Goal: Task Accomplishment & Management: Use online tool/utility

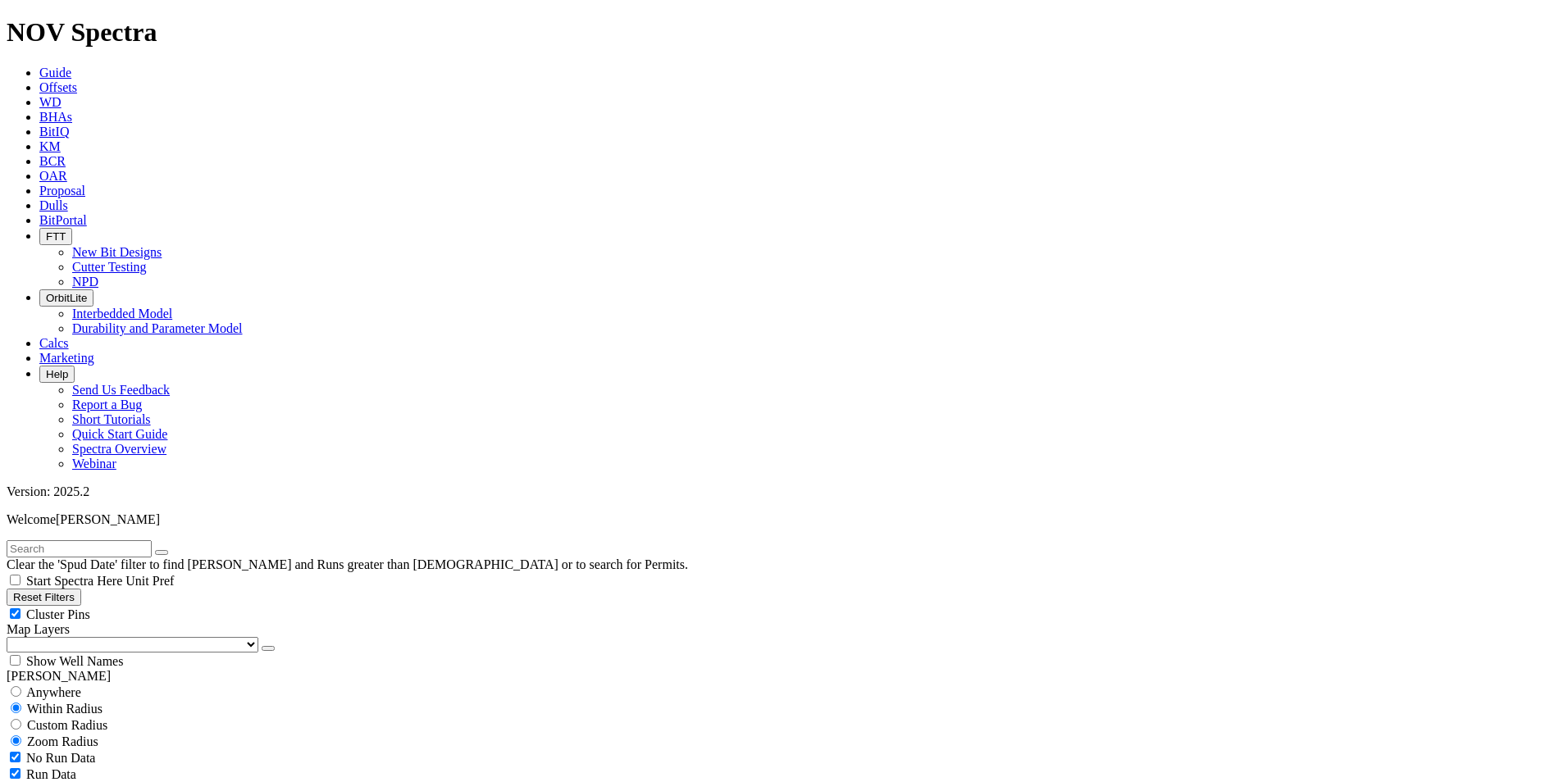
scroll to position [2, 0]
click at [68, 198] on span "Dulls" at bounding box center [53, 205] width 29 height 14
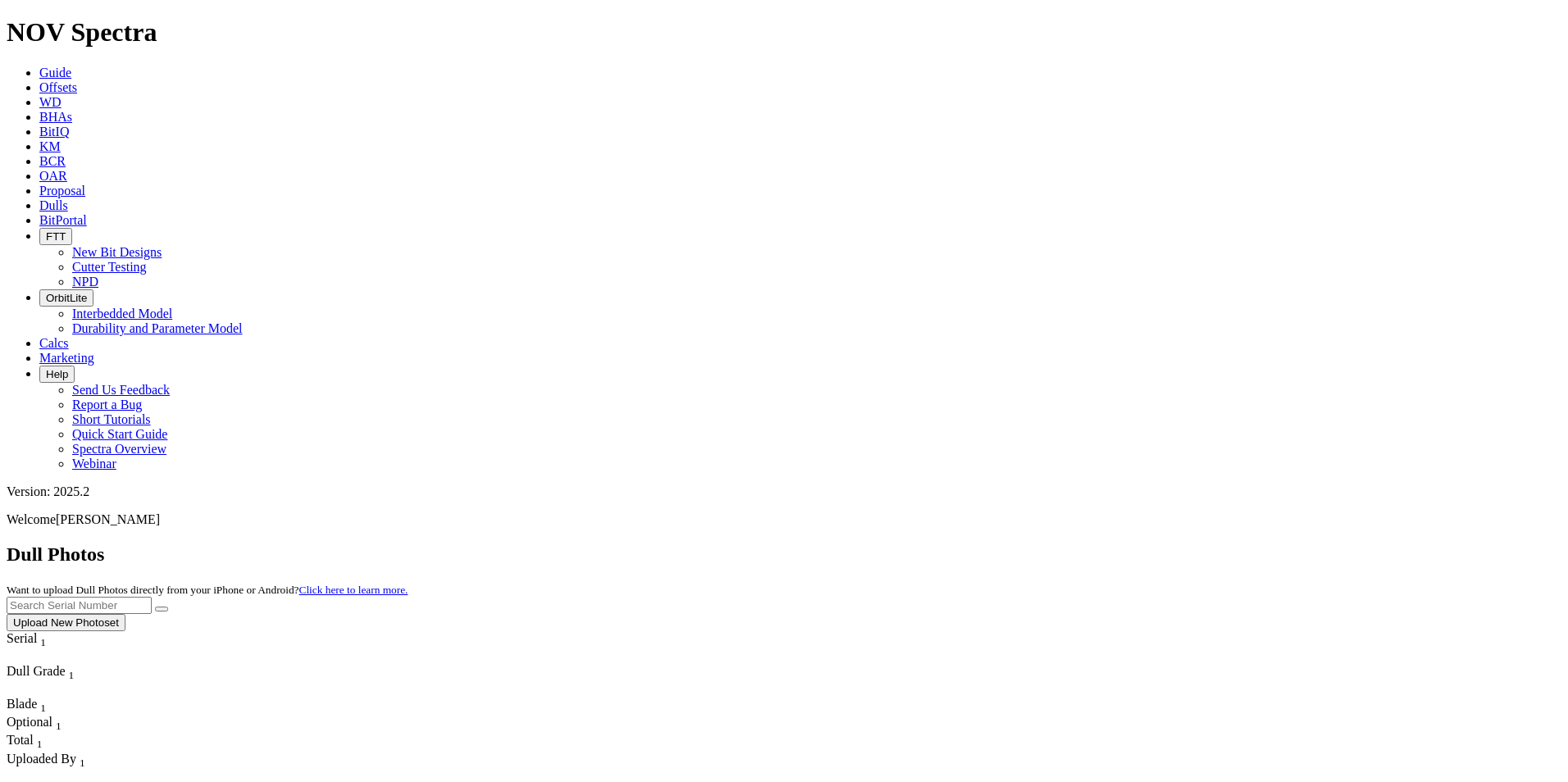
click at [152, 597] on input "text" at bounding box center [79, 605] width 145 height 17
paste input "A320989"
type input "A320989"
click at [168, 607] on button "submit" at bounding box center [161, 609] width 13 height 5
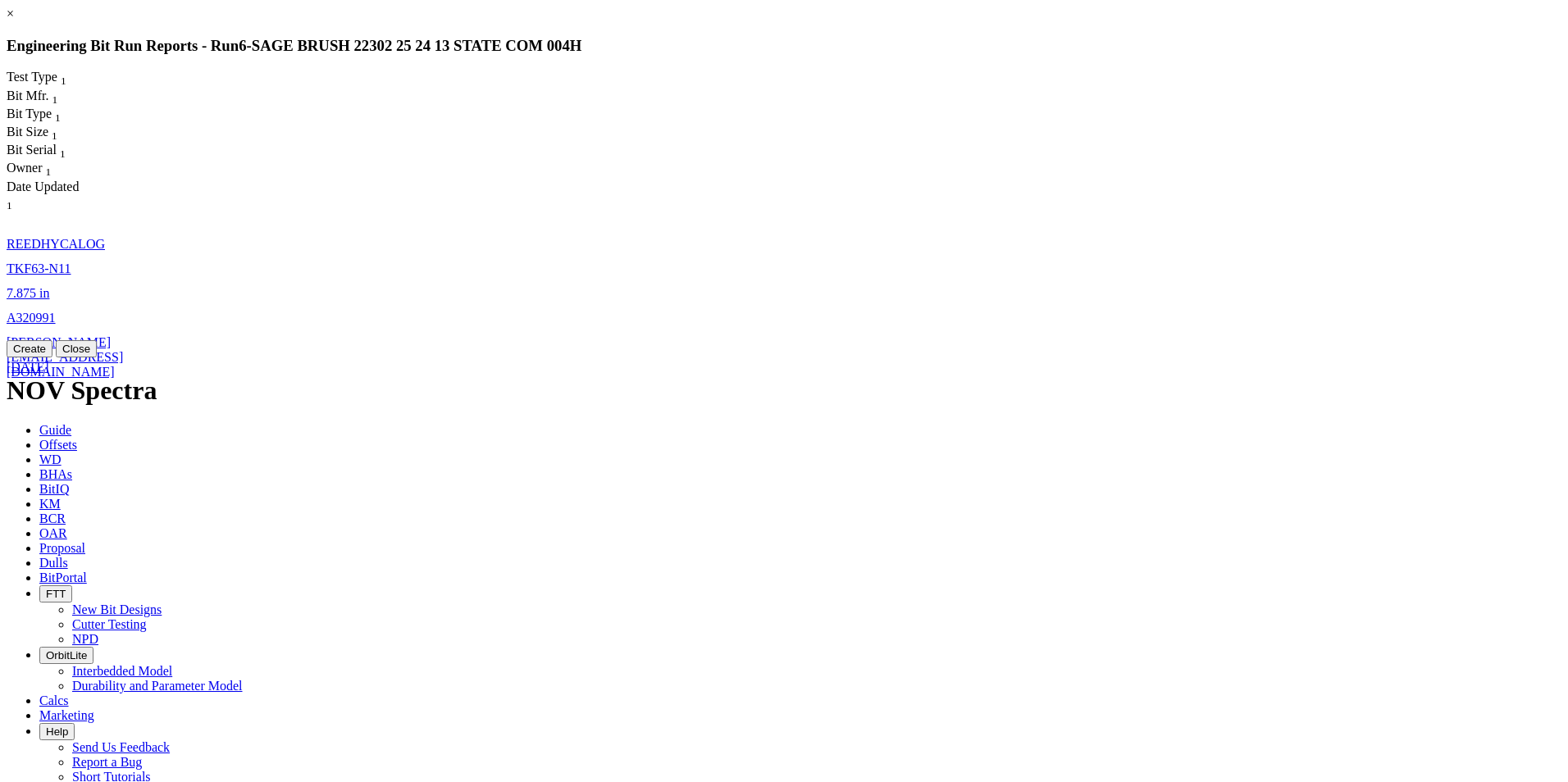
click at [56, 311] on span "A320991" at bounding box center [31, 317] width 49 height 14
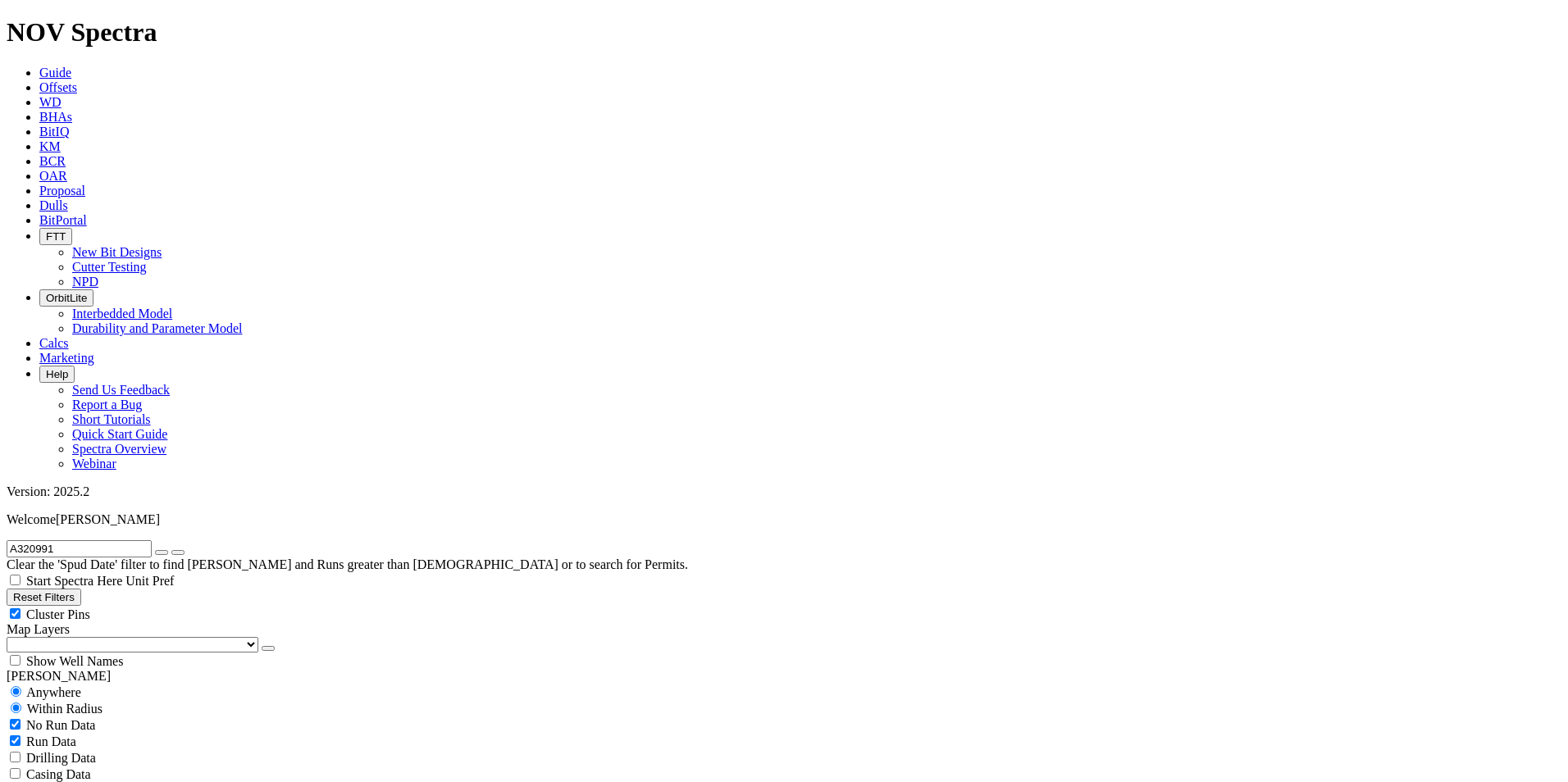
radio input "false"
radio input "true"
click at [68, 198] on span "Dulls" at bounding box center [53, 205] width 29 height 14
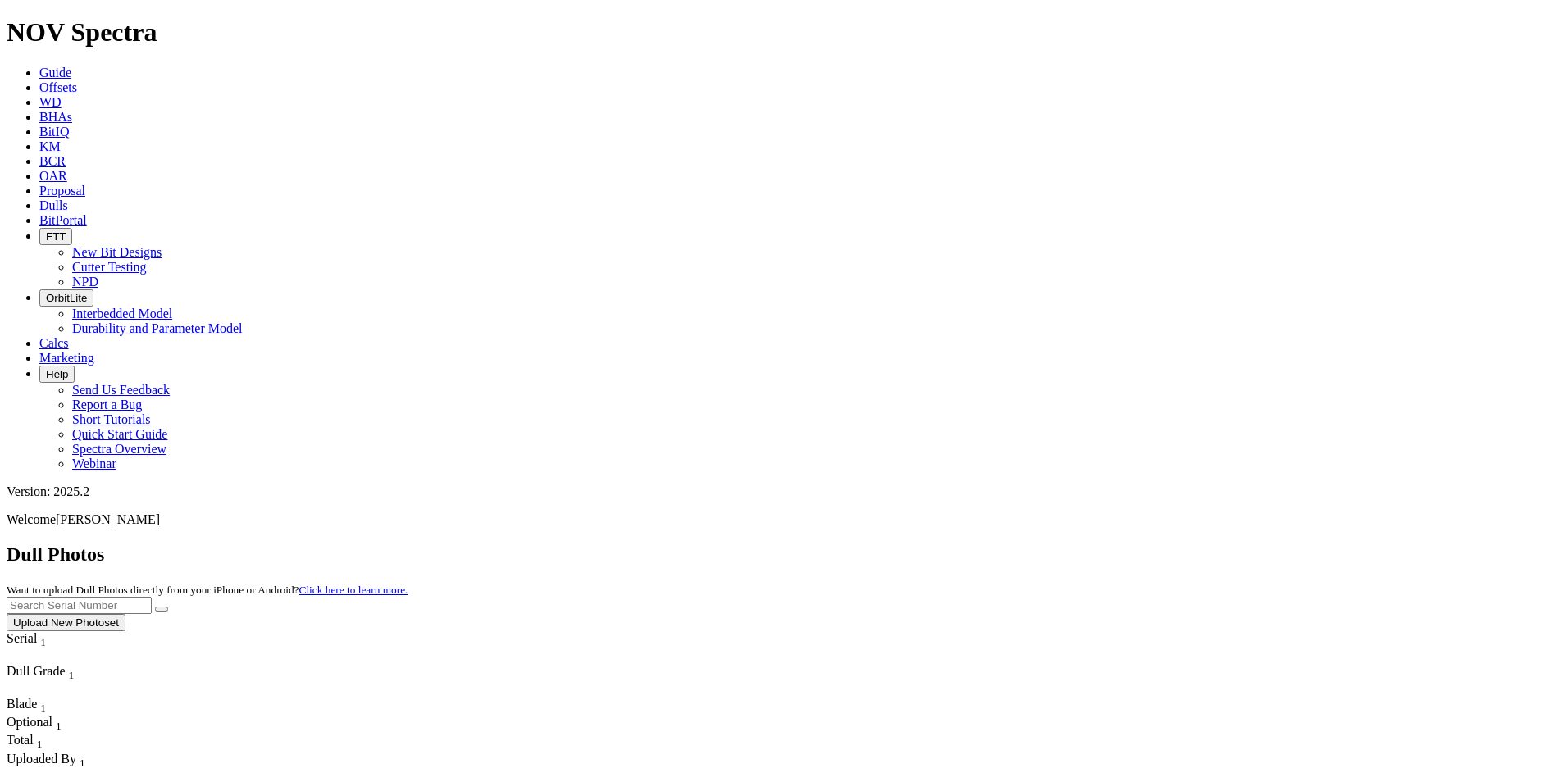
click at [152, 597] on input "text" at bounding box center [79, 605] width 145 height 17
paste input "A320991"
type input "A320991"
click at [162, 609] on icon "submit" at bounding box center [162, 609] width 0 height 0
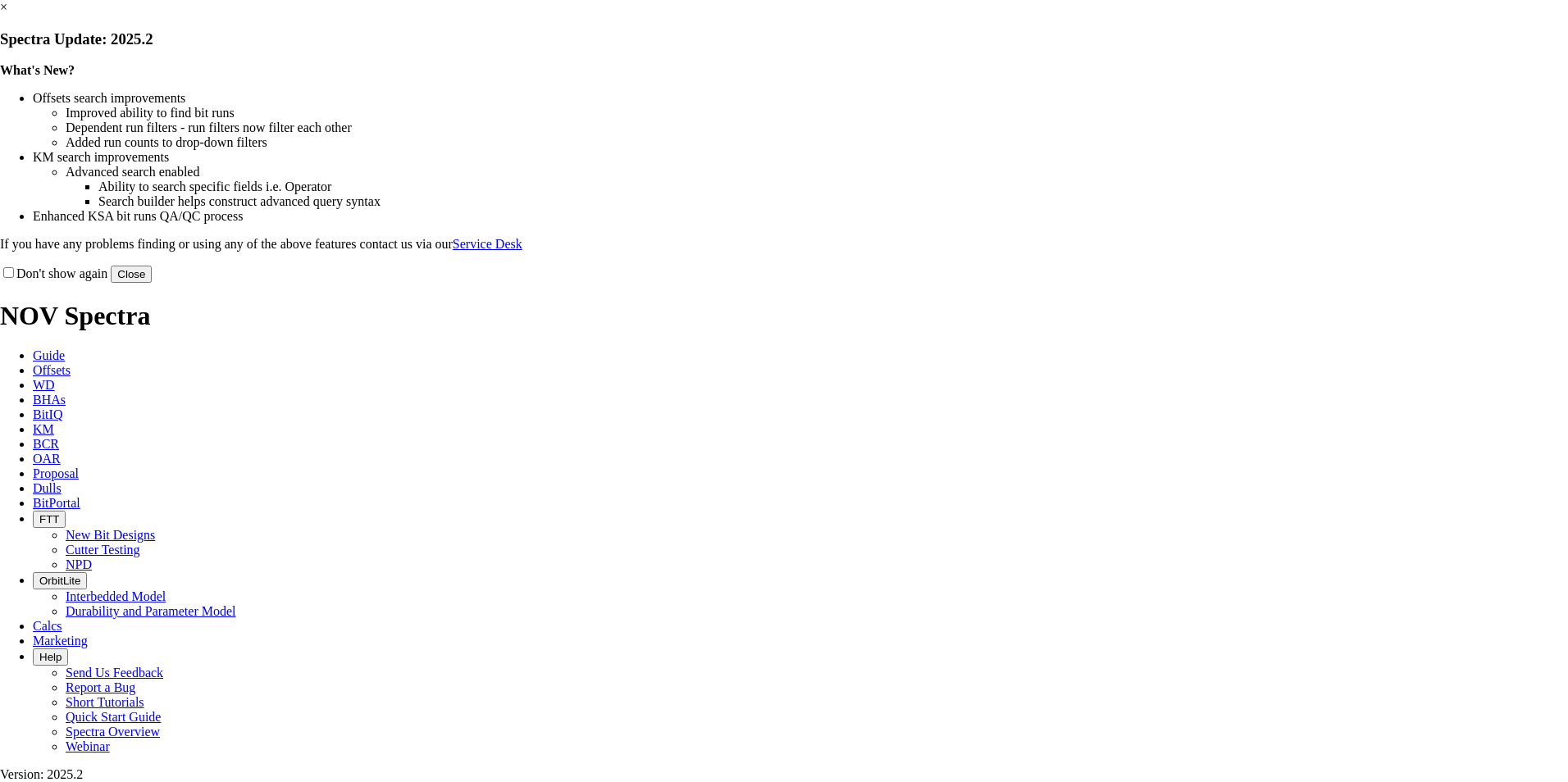
click at [152, 283] on button "Close" at bounding box center [131, 274] width 41 height 17
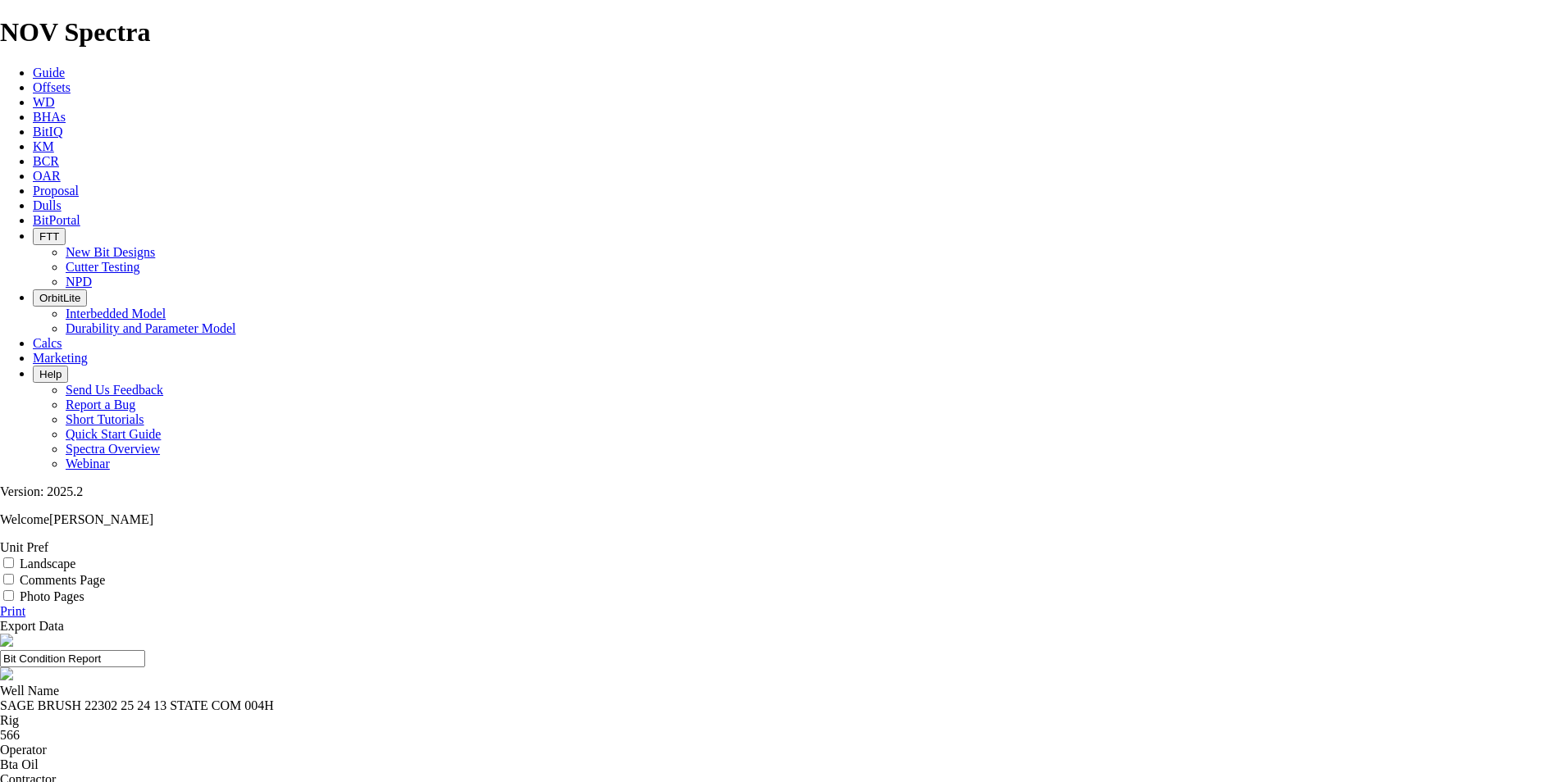
click at [620, 698] on div "SAGE BRUSH 22302 25 24 13 STATE COM 004H" at bounding box center [784, 705] width 1568 height 14
click at [610, 698] on div "SAGE BRUSH 22302 25 24 13 STATE COM 004H" at bounding box center [784, 705] width 1568 height 14
copy div "SAGE BRUSH 22302 25 24 13 STATE COM 004H"
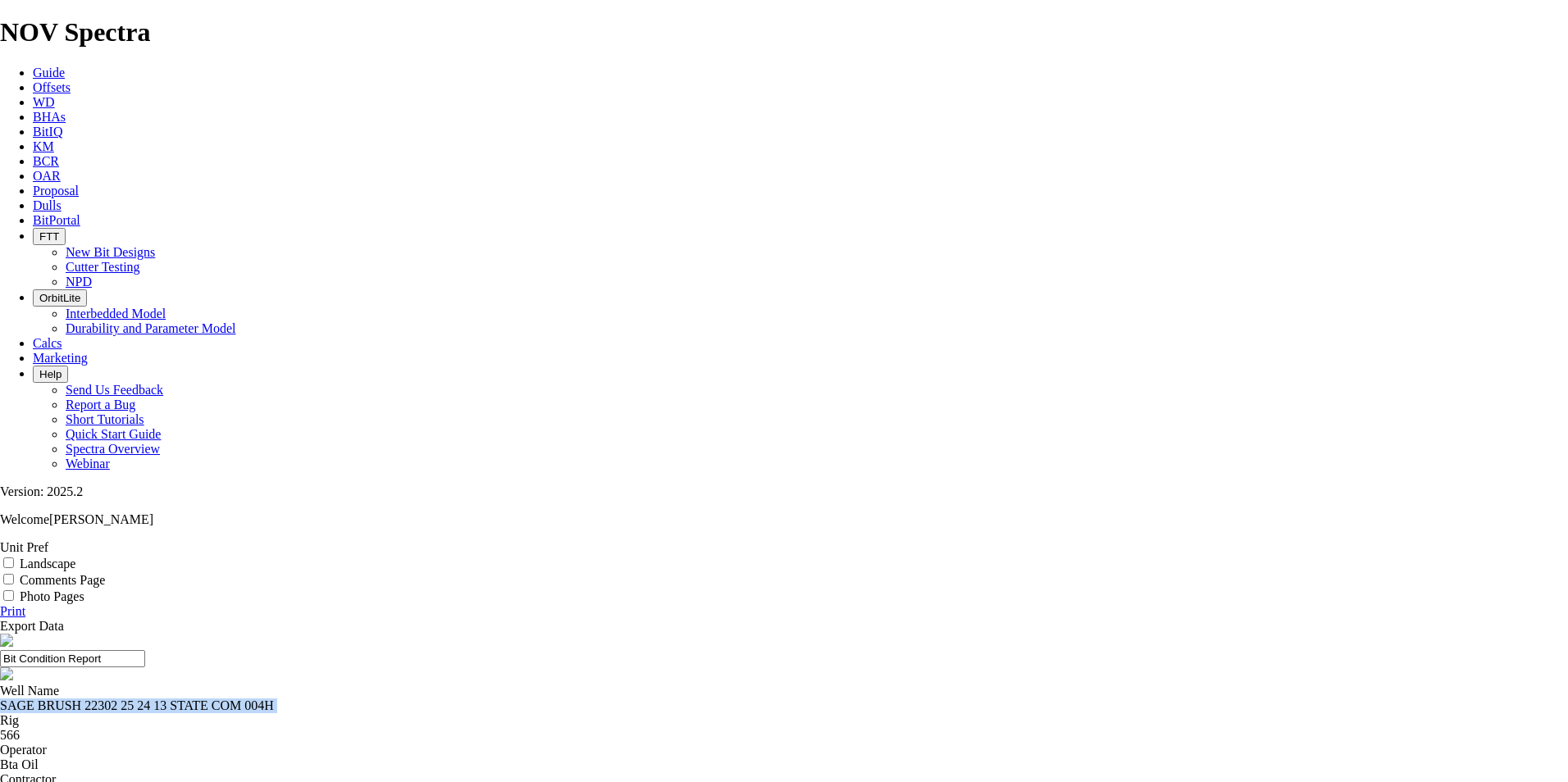
click at [70, 80] on link "Offsets" at bounding box center [52, 87] width 38 height 14
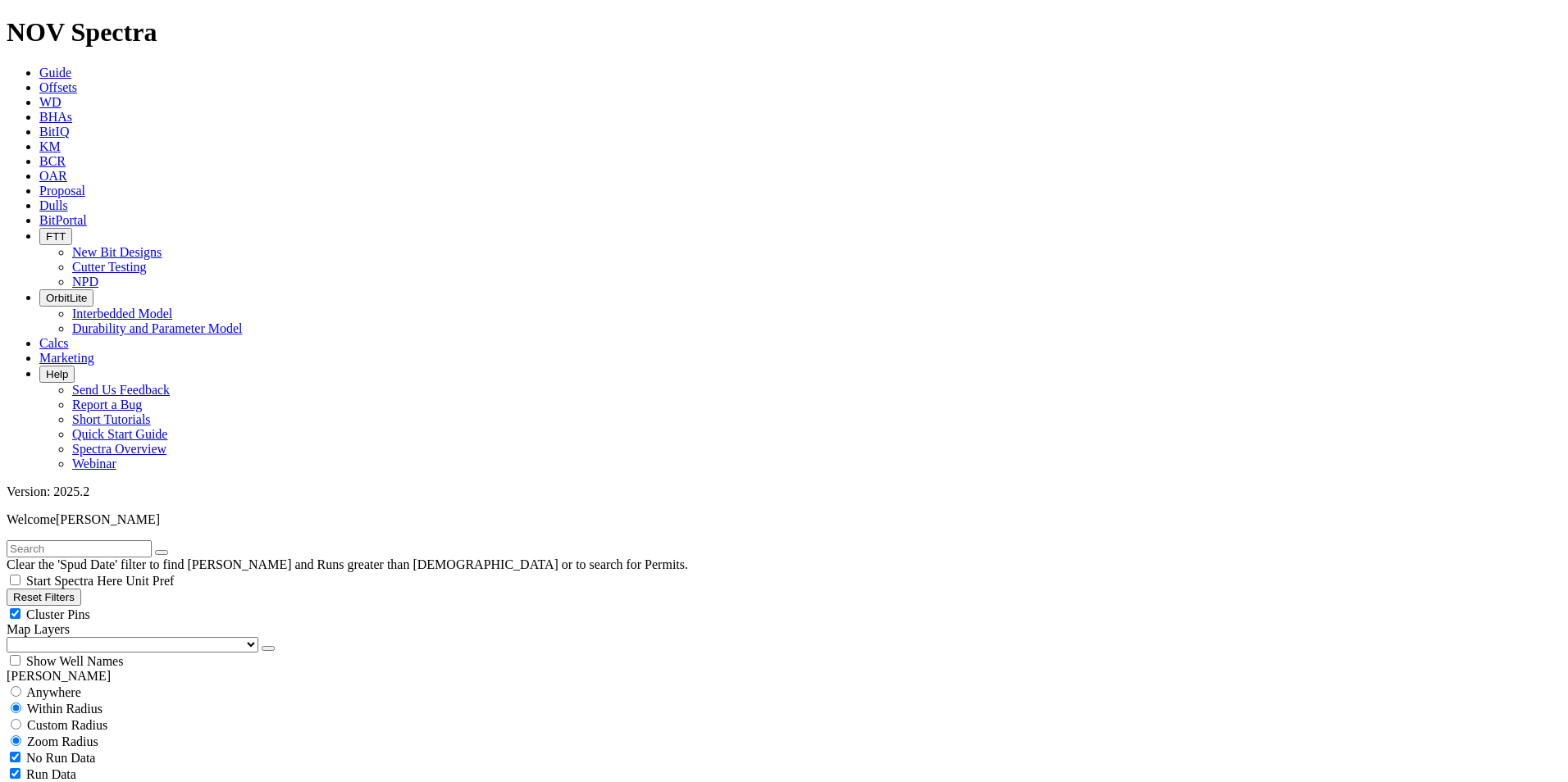
click at [105, 540] on input "text" at bounding box center [79, 548] width 145 height 17
type input "SAGE BRUSH 22302 25 24 13 STATE COM 004H"
click at [69, 686] on span "Anywhere" at bounding box center [53, 692] width 55 height 14
radio input "true"
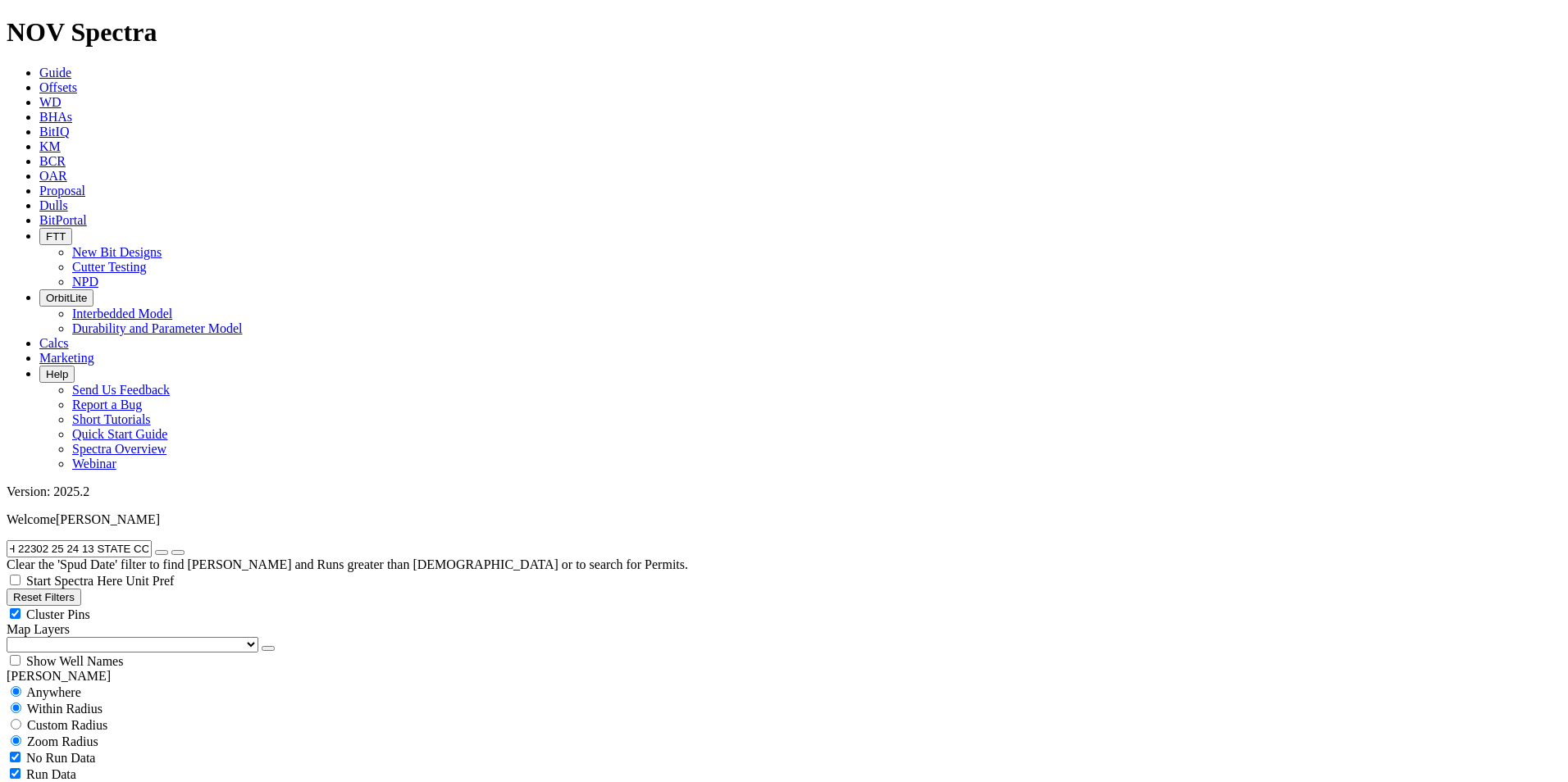
radio input "false"
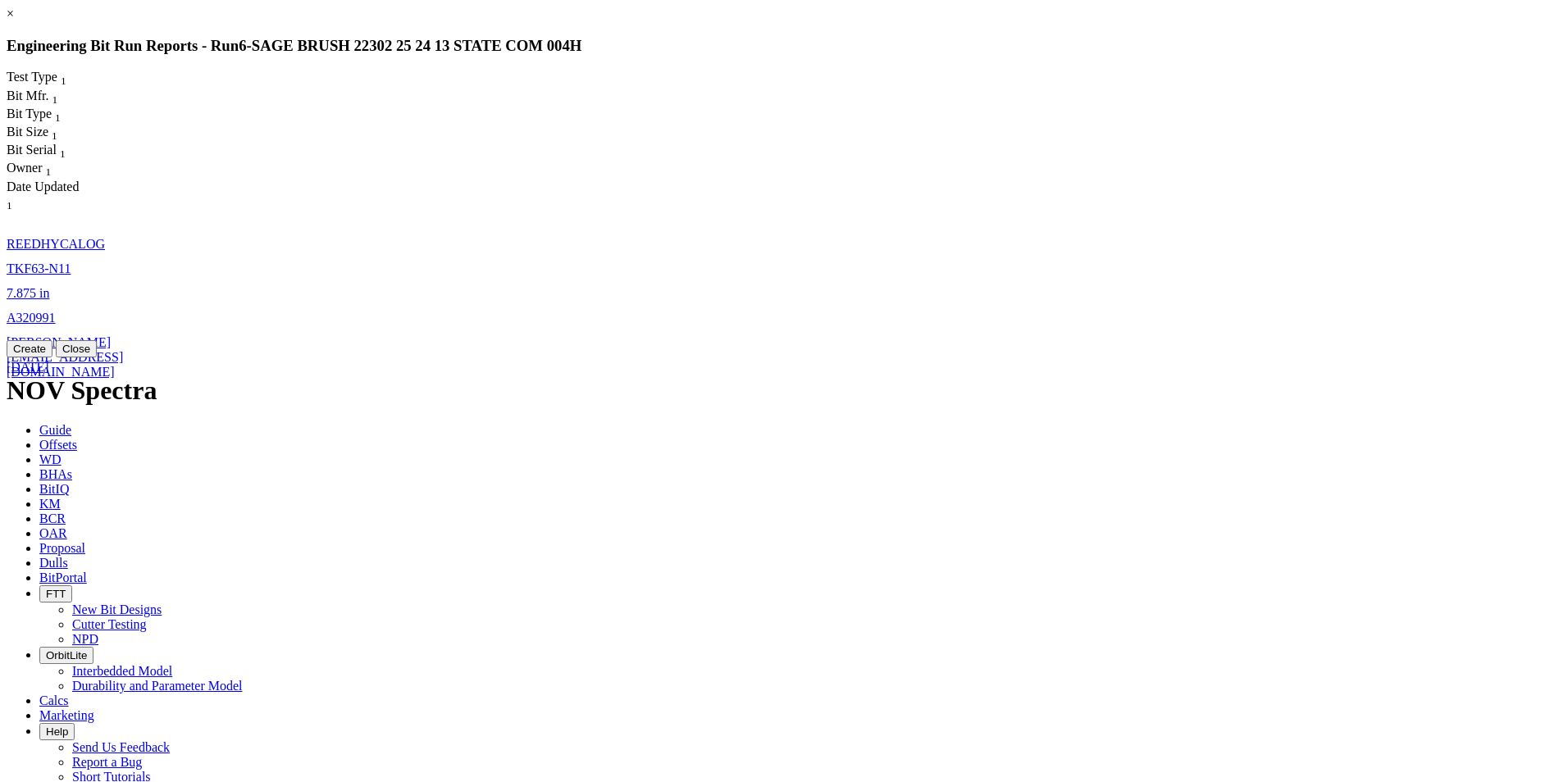
click at [123, 335] on span "fredy.lugocollazos@nov.com" at bounding box center [65, 356] width 117 height 43
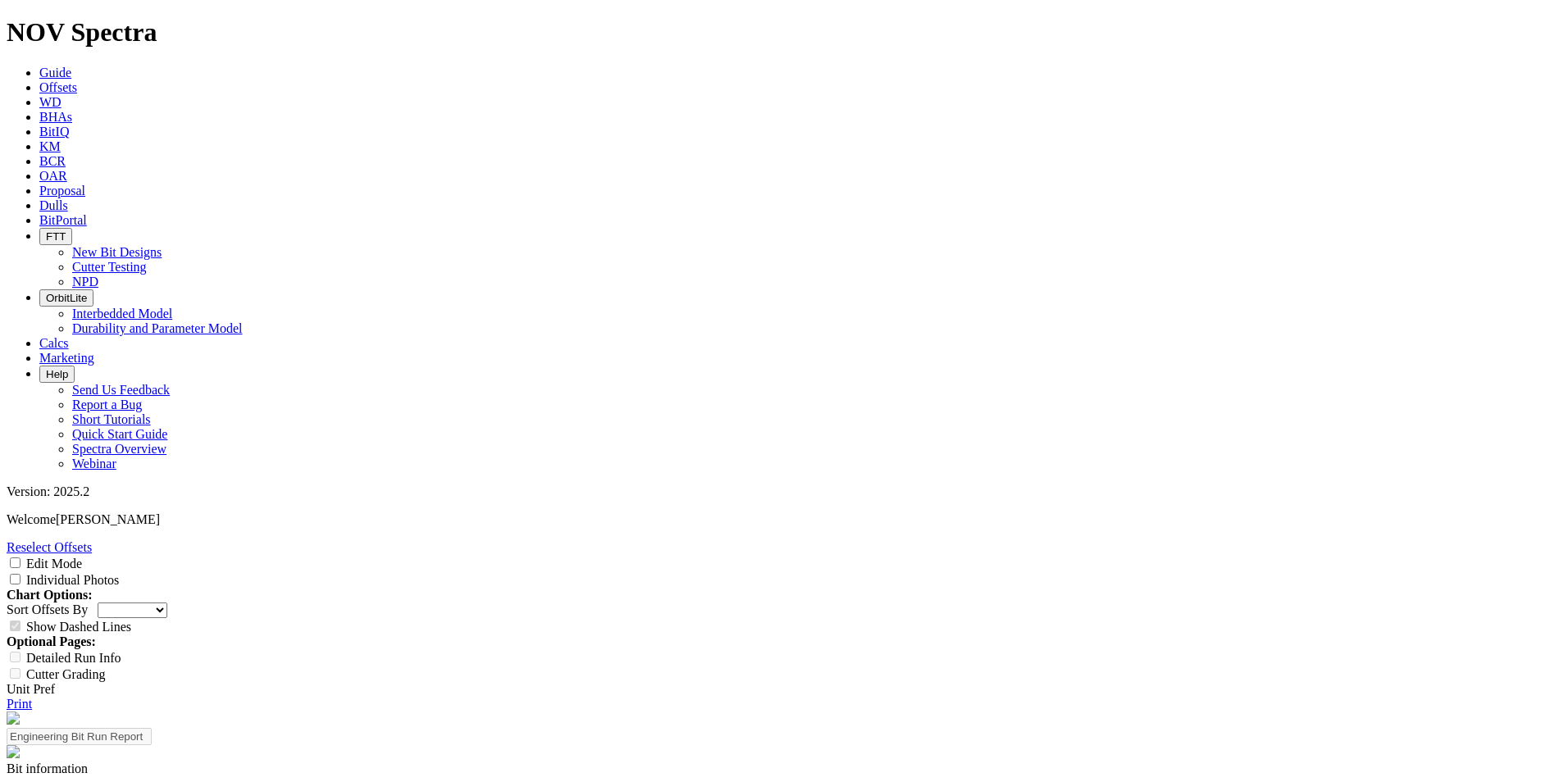
click at [20, 558] on input "Edit Mode" at bounding box center [15, 563] width 11 height 11
checkbox input "true"
select select "Bit Material"
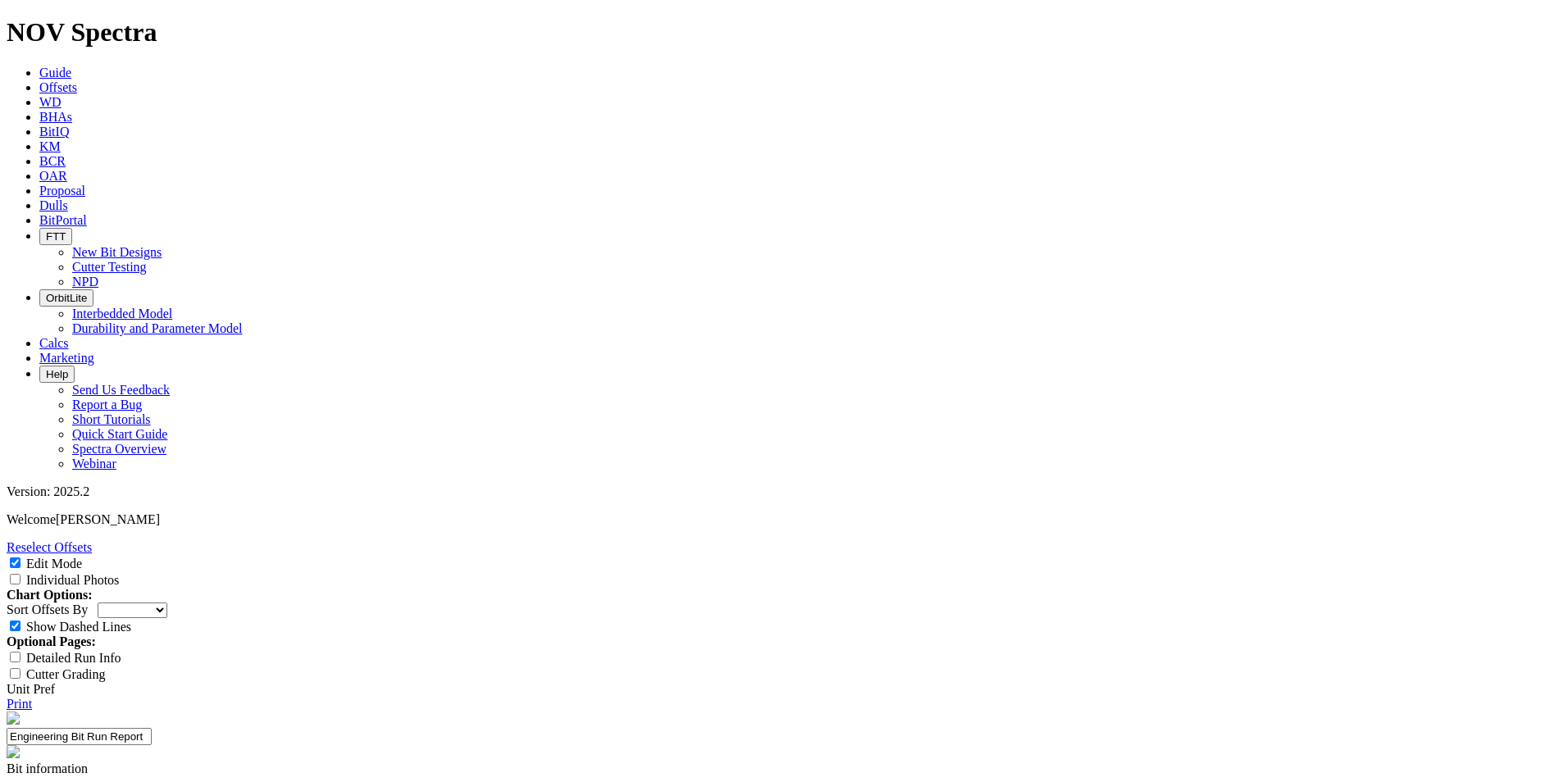
paste input "PE8913"
type input "HF PE8913"
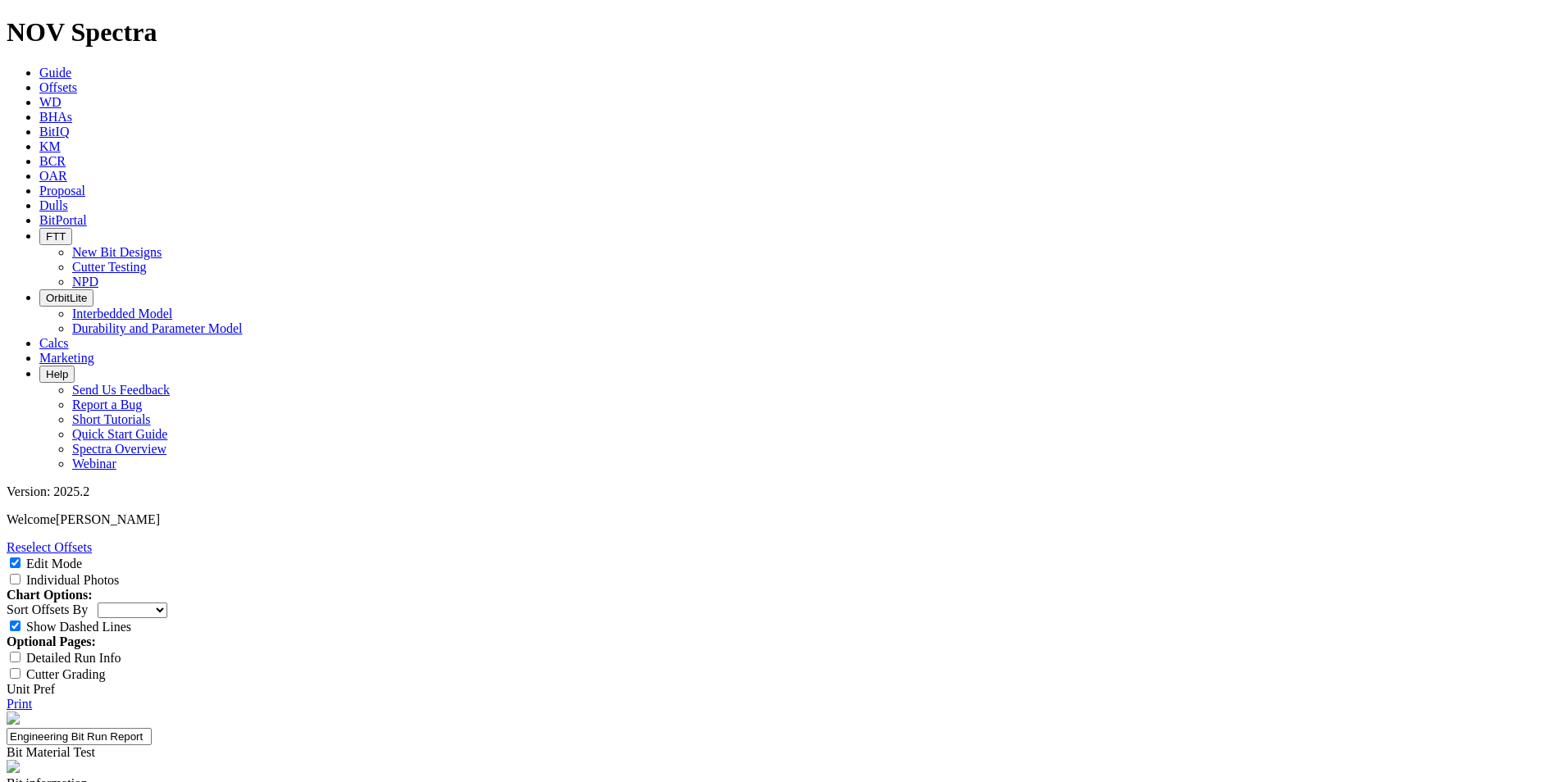
type textarea "Test New H"
select select "Bit Material"
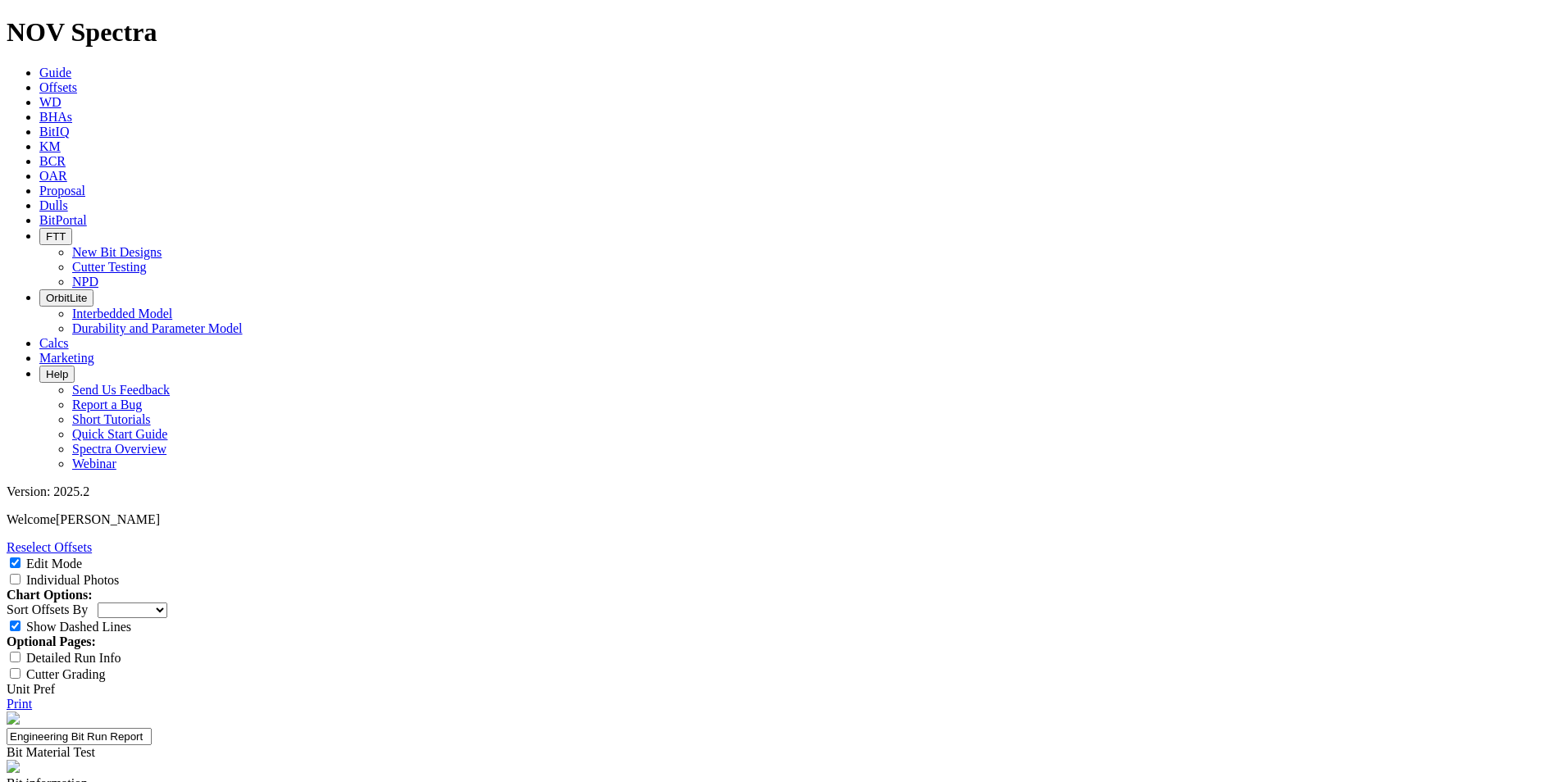
paste textarea "Use PE8913 – 10111150 in place of 10155646 (PWD ENDURO ELITE+) and 10147042 (PW…"
type textarea "Use PE8913 – 10111150 in place of 10155646 (PWD ENDURO ELITE+) and 10147042 (PW…"
type textarea "Short backup run"
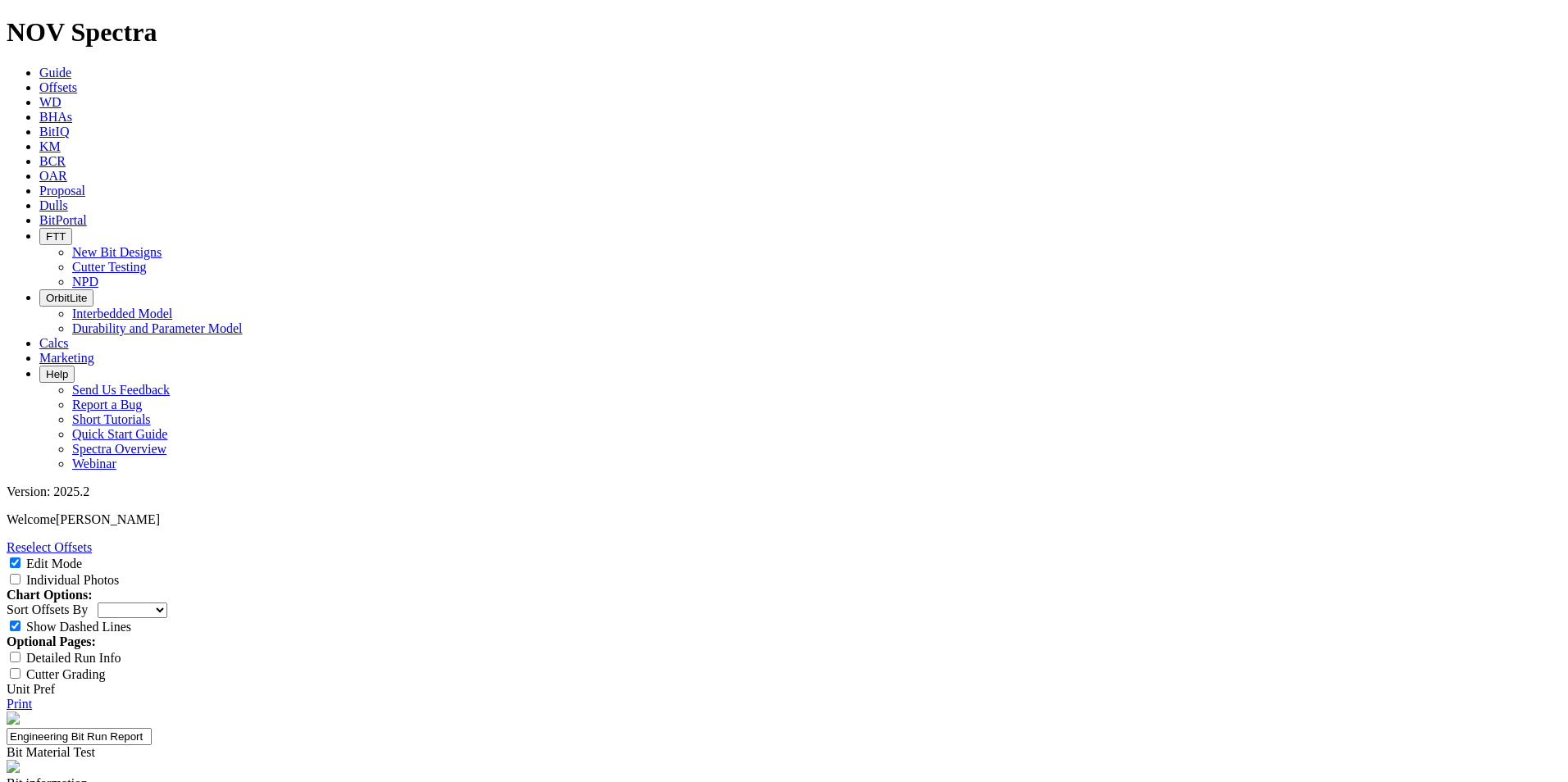
scroll to position [273, 0]
click at [20, 574] on input "Individual Photos" at bounding box center [15, 579] width 11 height 11
checkbox input "true"
